Goal: Transaction & Acquisition: Purchase product/service

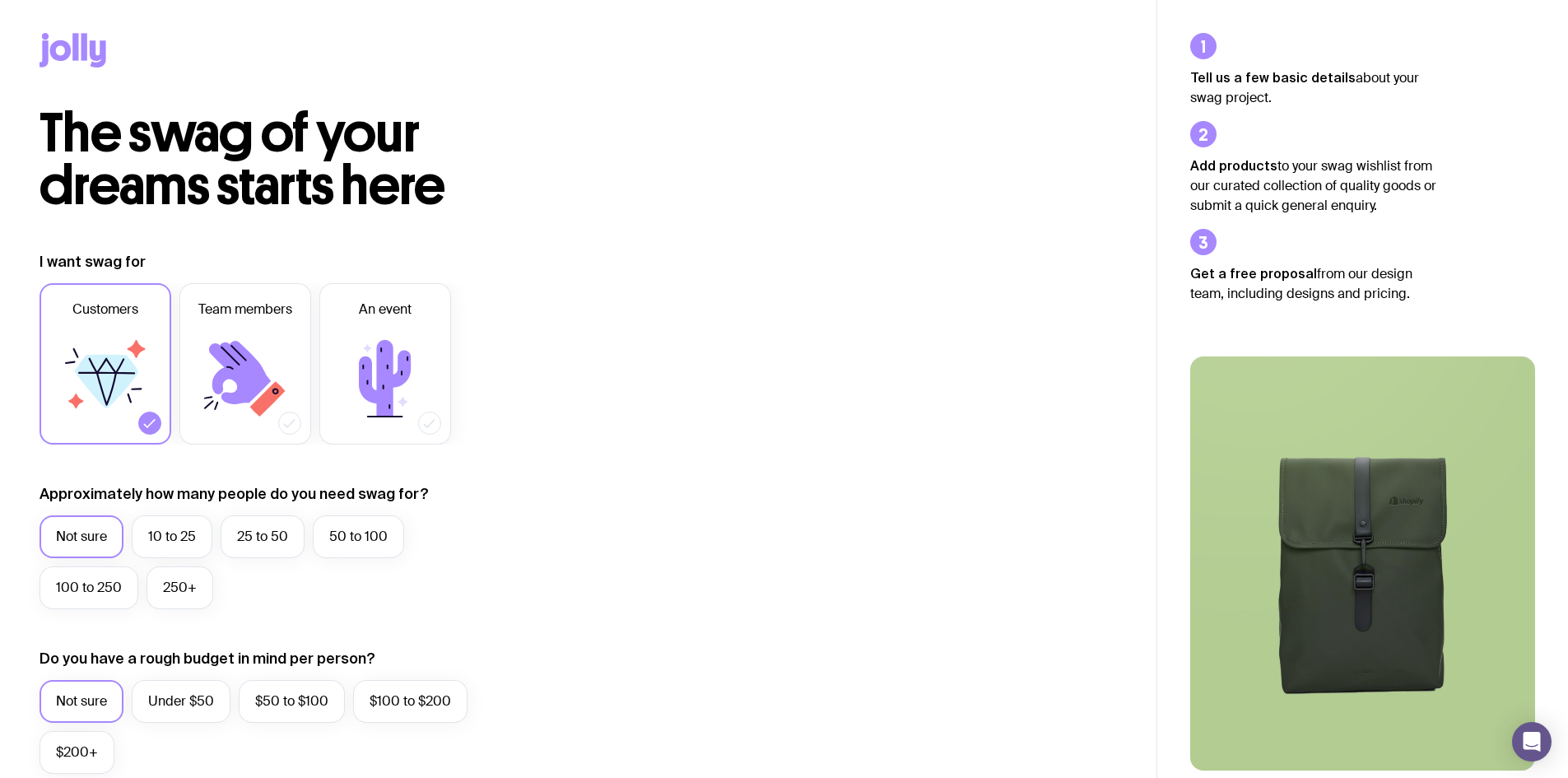
click at [88, 61] on icon at bounding box center [73, 50] width 67 height 35
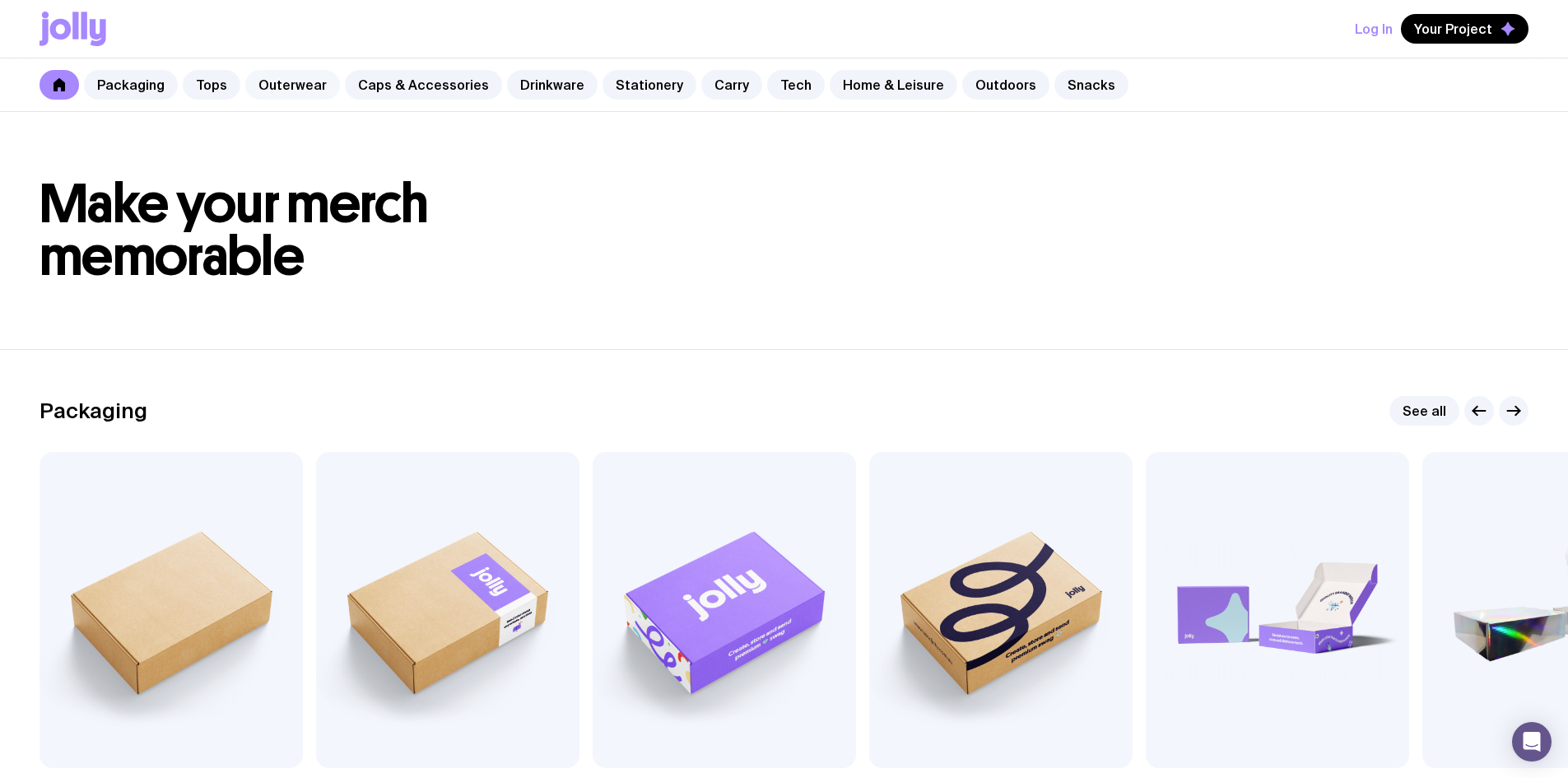
click at [273, 87] on link "Outerwear" at bounding box center [292, 85] width 95 height 30
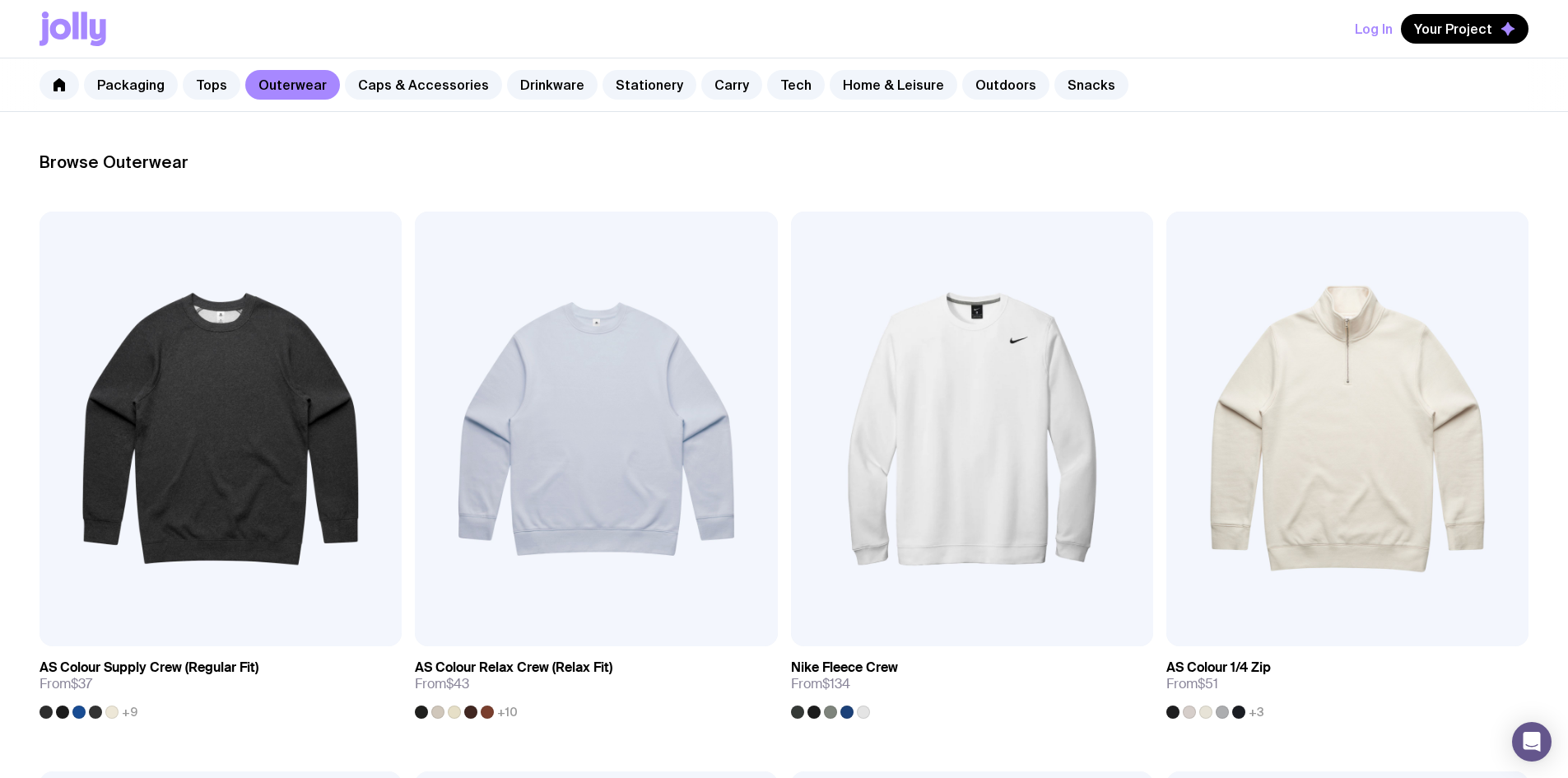
scroll to position [212, 0]
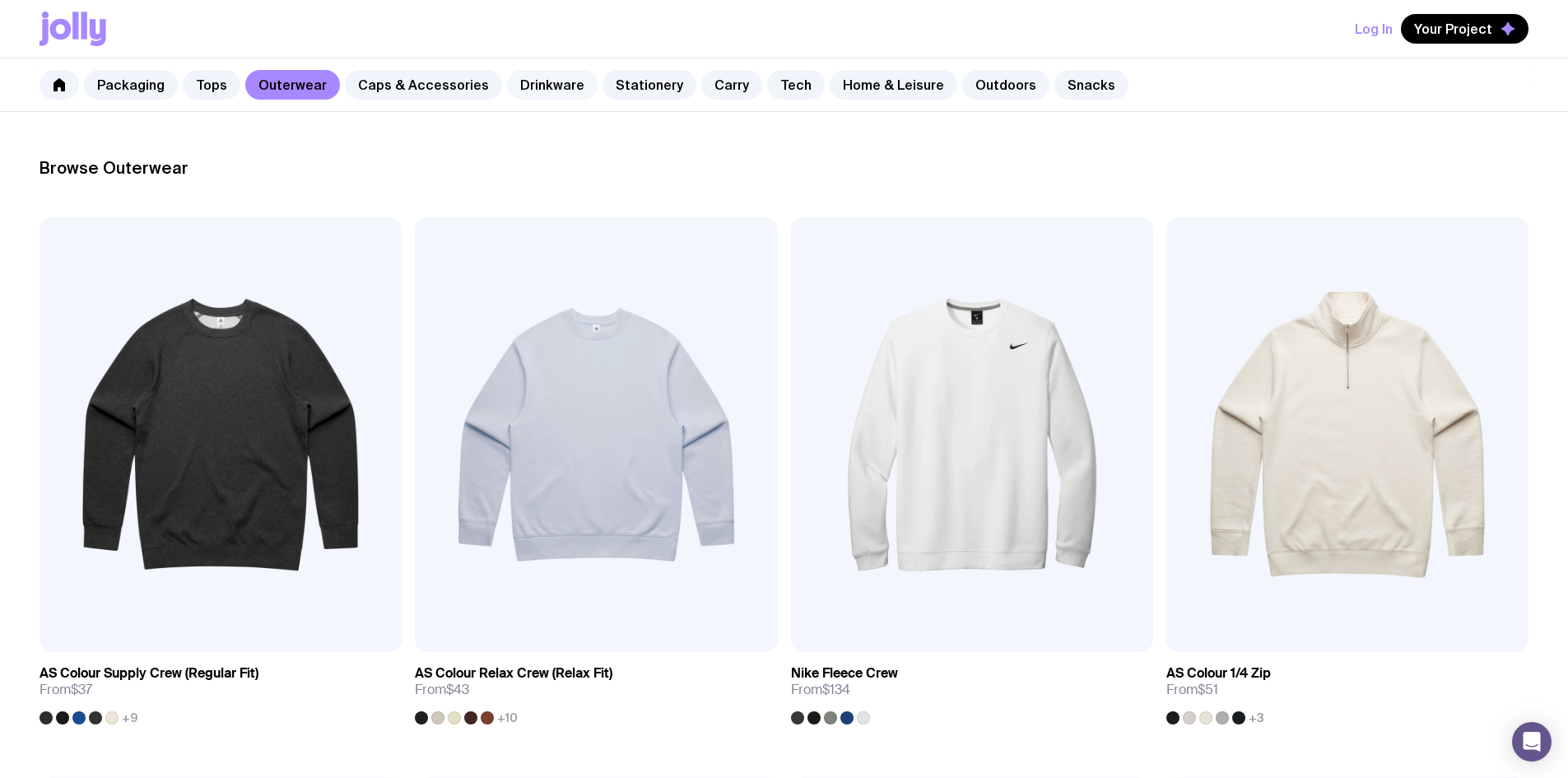
click at [548, 83] on link "Drinkware" at bounding box center [552, 85] width 91 height 30
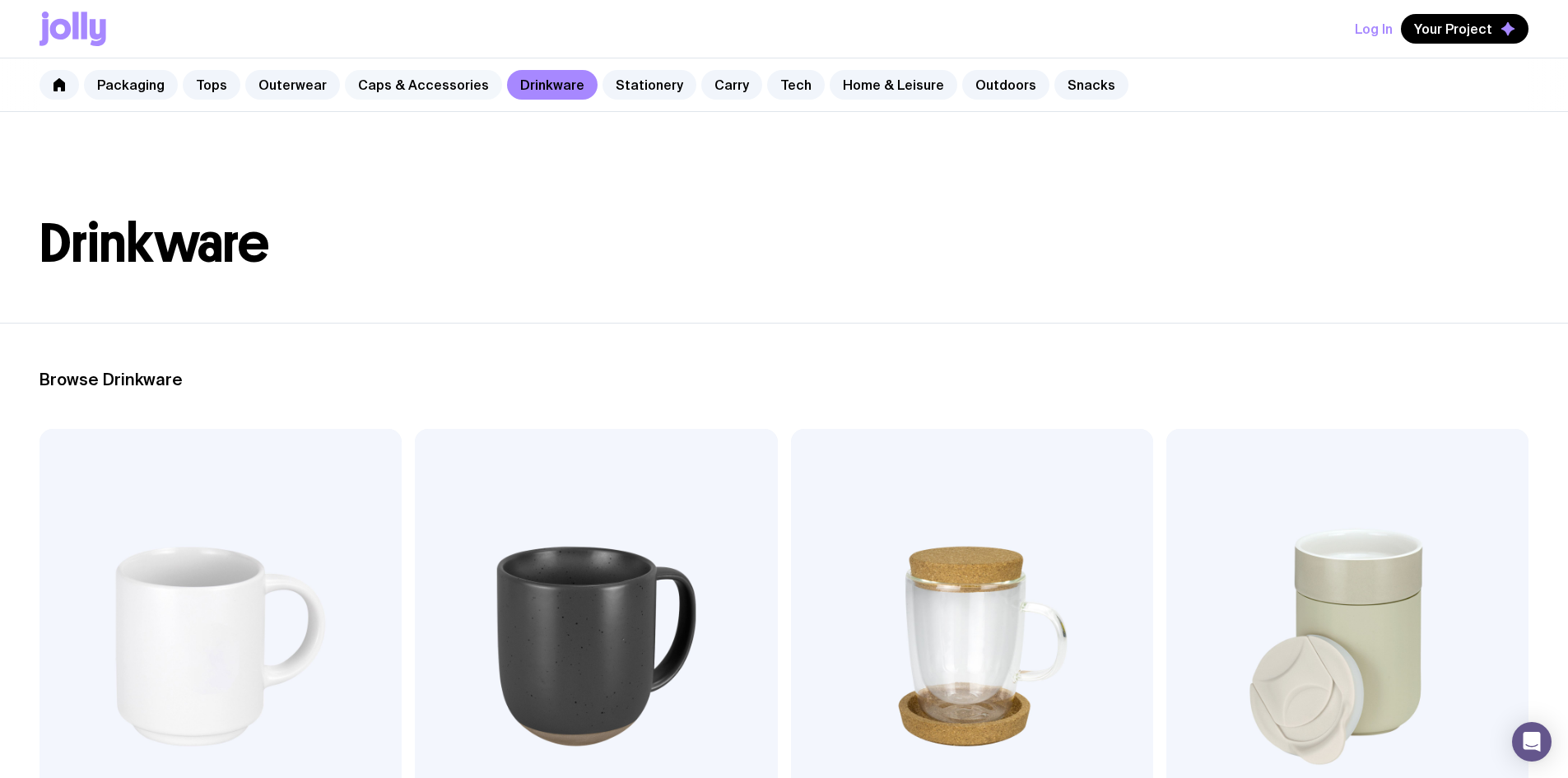
click at [409, 78] on link "Caps & Accessories" at bounding box center [423, 85] width 157 height 30
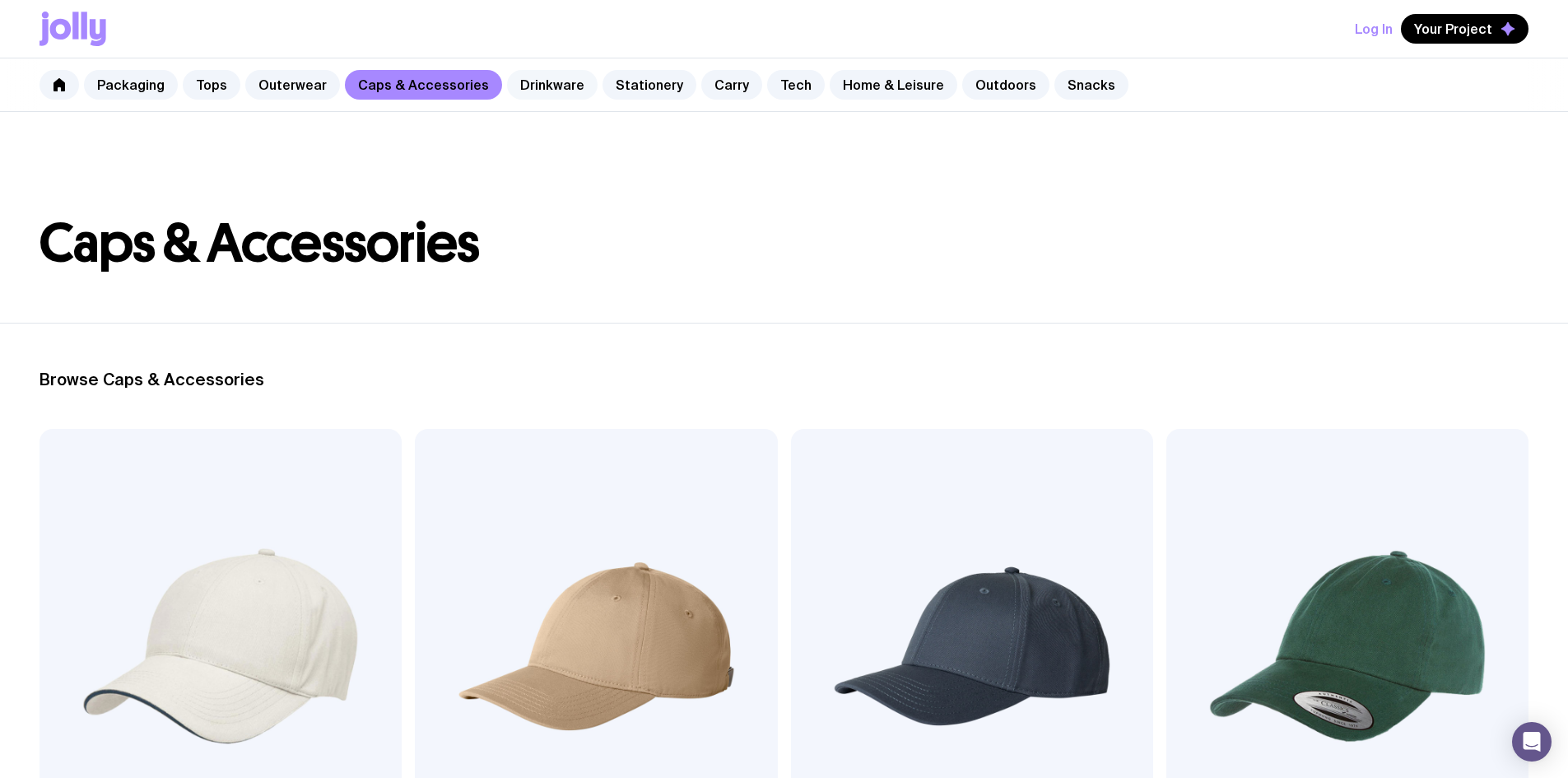
click at [536, 79] on link "Drinkware" at bounding box center [552, 85] width 91 height 30
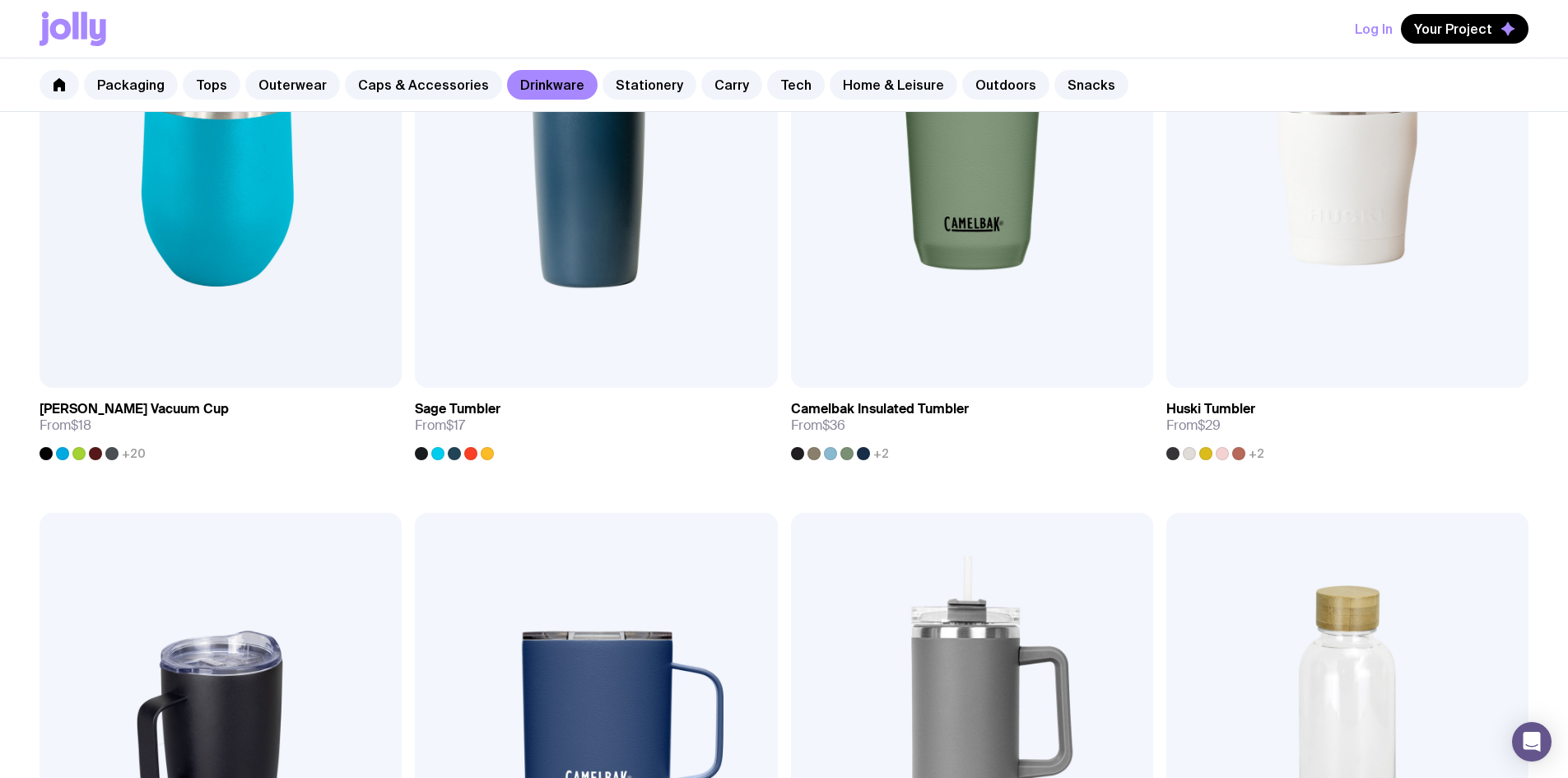
scroll to position [1037, 0]
click at [975, 80] on link "Outdoors" at bounding box center [1005, 85] width 87 height 30
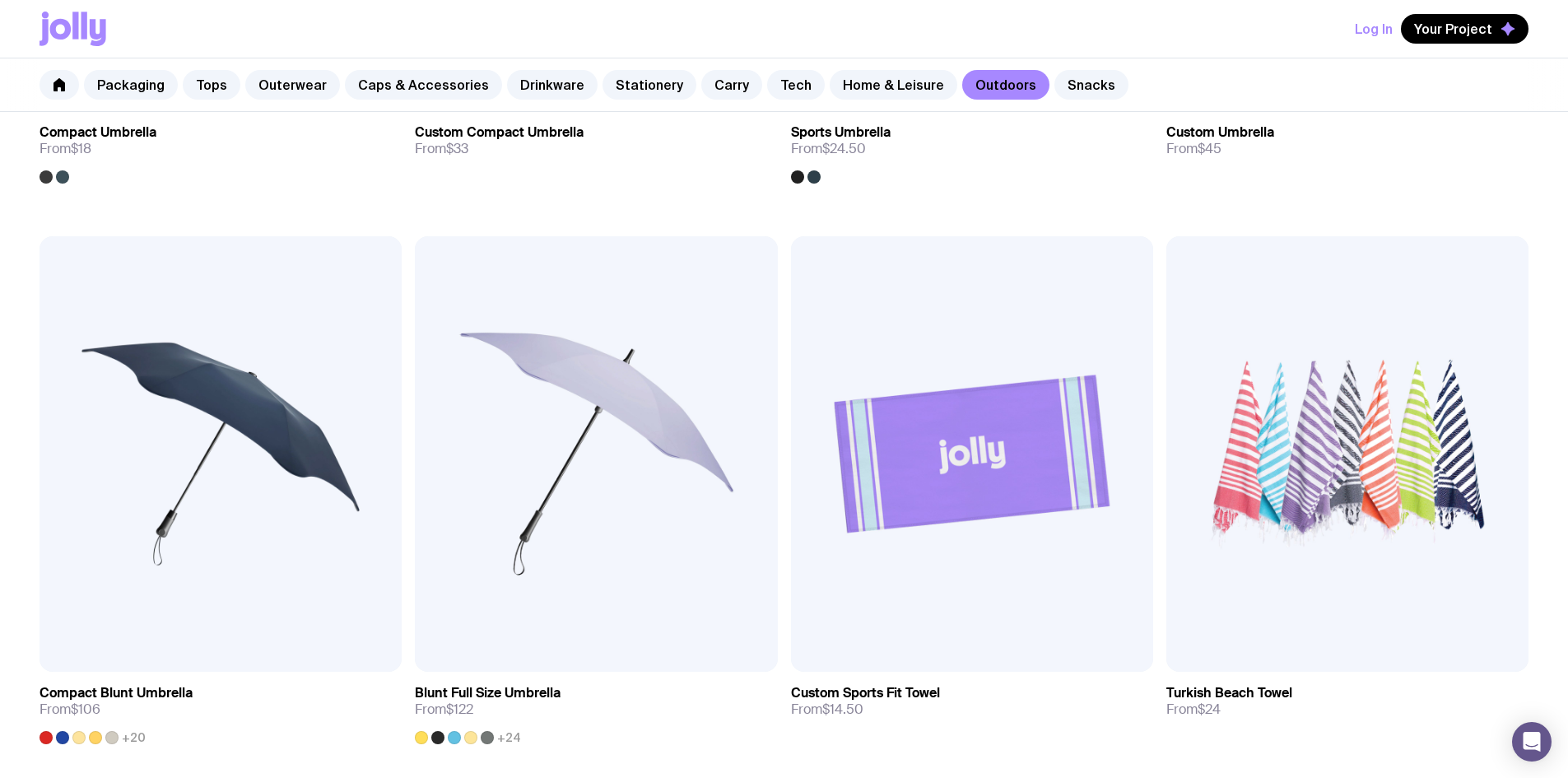
scroll to position [710, 0]
